Goal: Navigation & Orientation: Go to known website

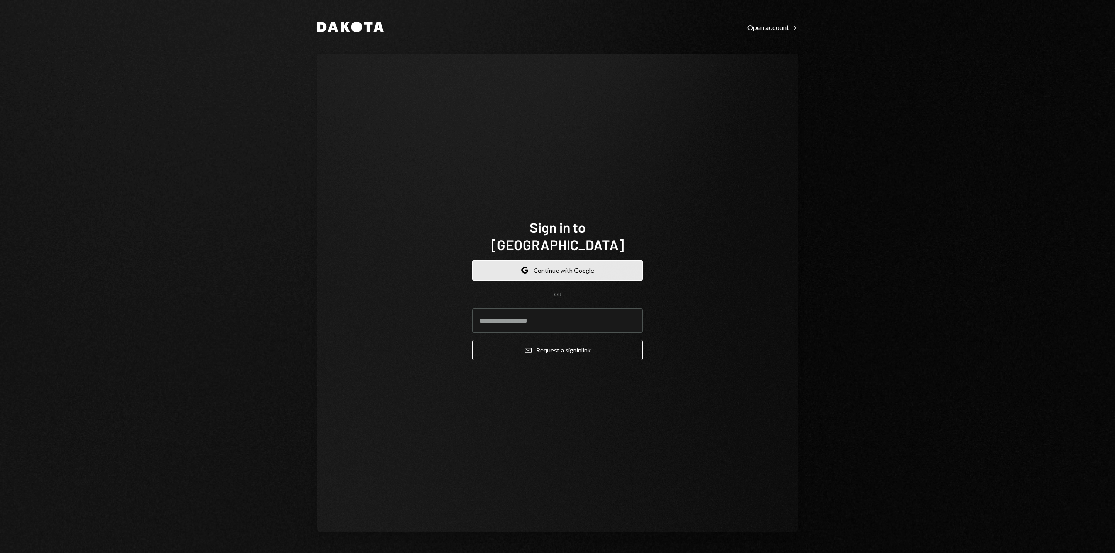
click at [554, 262] on button "Google Continue with Google" at bounding box center [557, 270] width 171 height 20
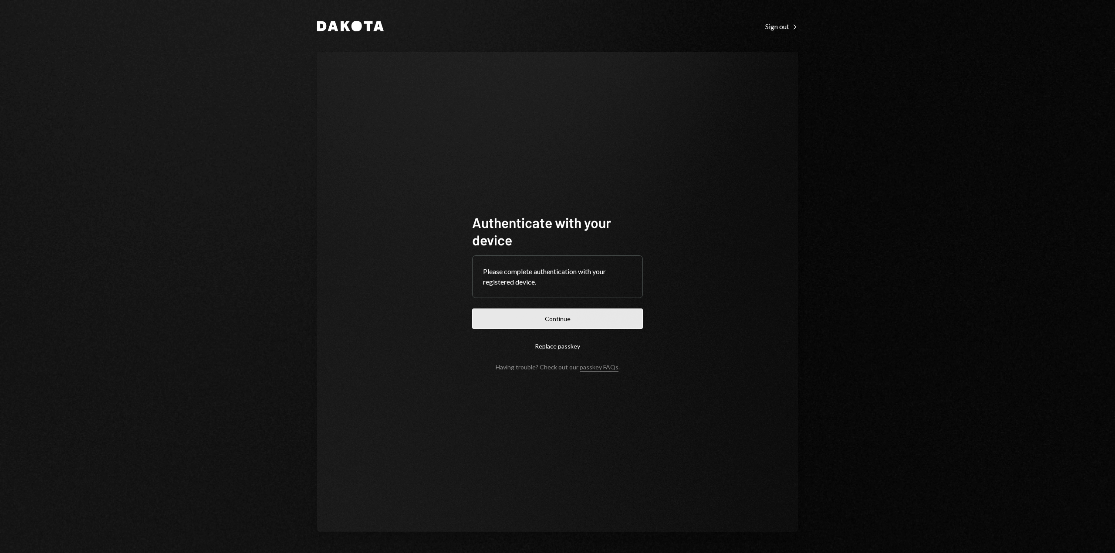
click at [550, 317] on button "Continue" at bounding box center [557, 319] width 171 height 20
